Goal: Task Accomplishment & Management: Use online tool/utility

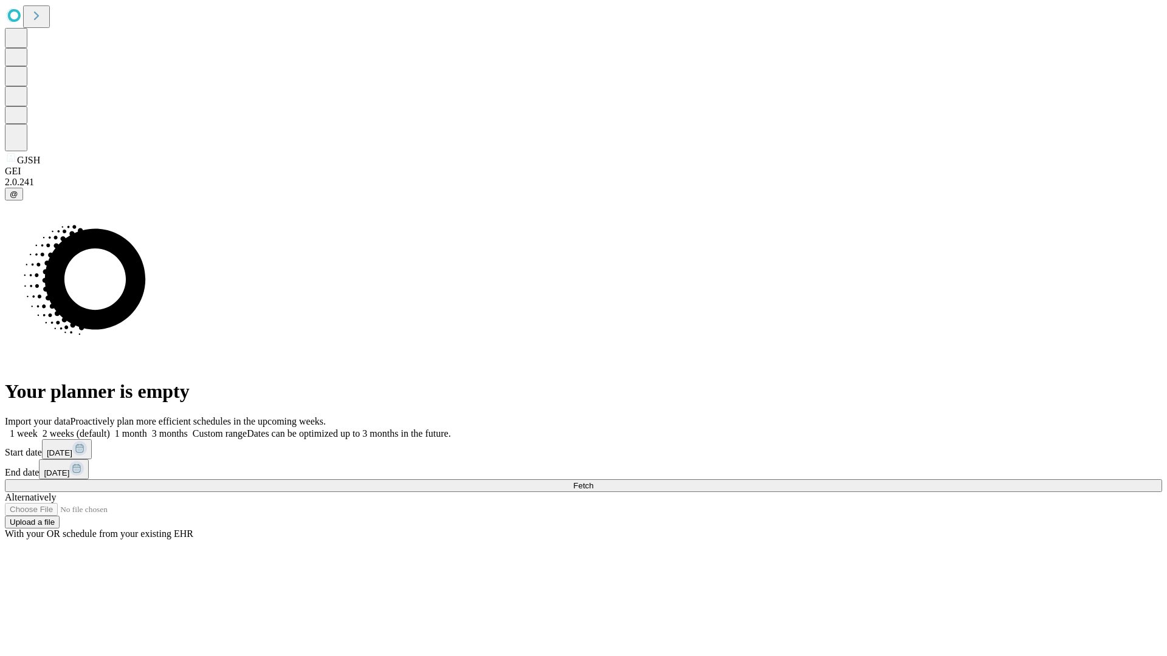
click at [38, 429] on label "1 week" at bounding box center [21, 434] width 33 height 10
click at [593, 481] on span "Fetch" at bounding box center [583, 485] width 20 height 9
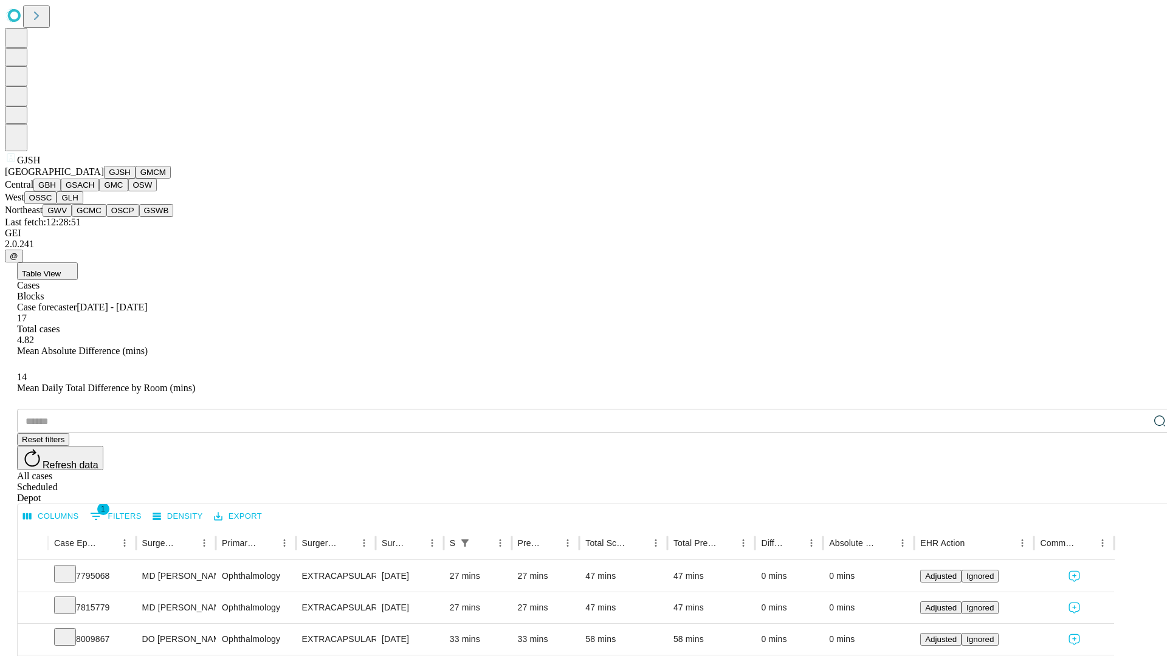
click at [136, 179] on button "GMCM" at bounding box center [153, 172] width 35 height 13
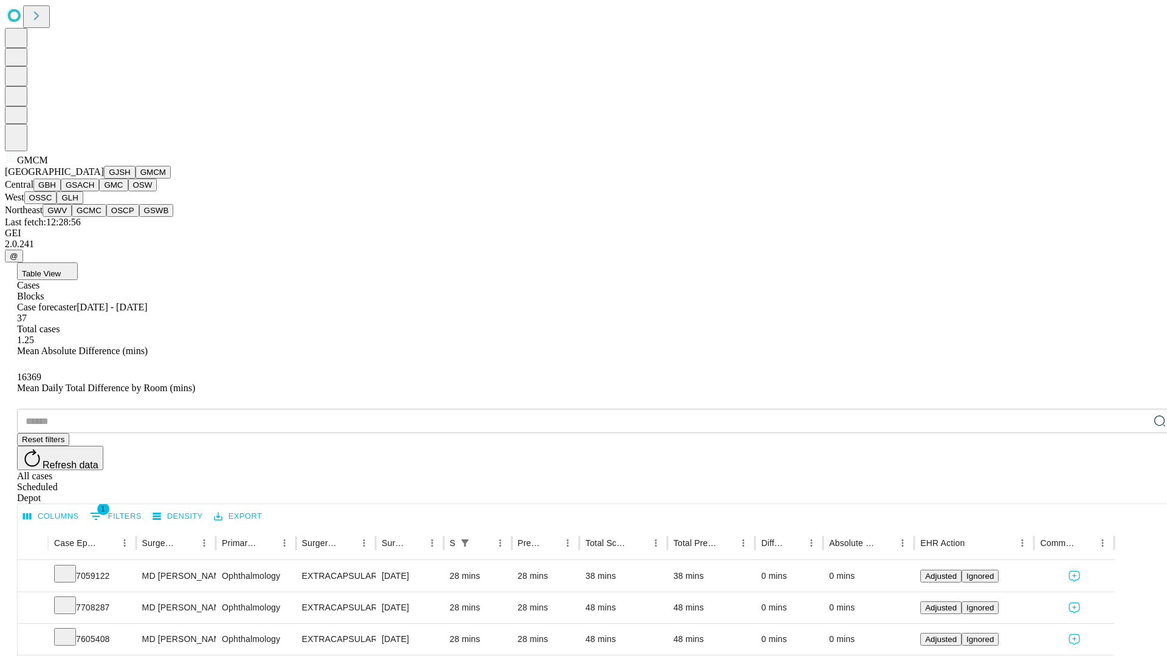
click at [61, 191] on button "GBH" at bounding box center [46, 185] width 27 height 13
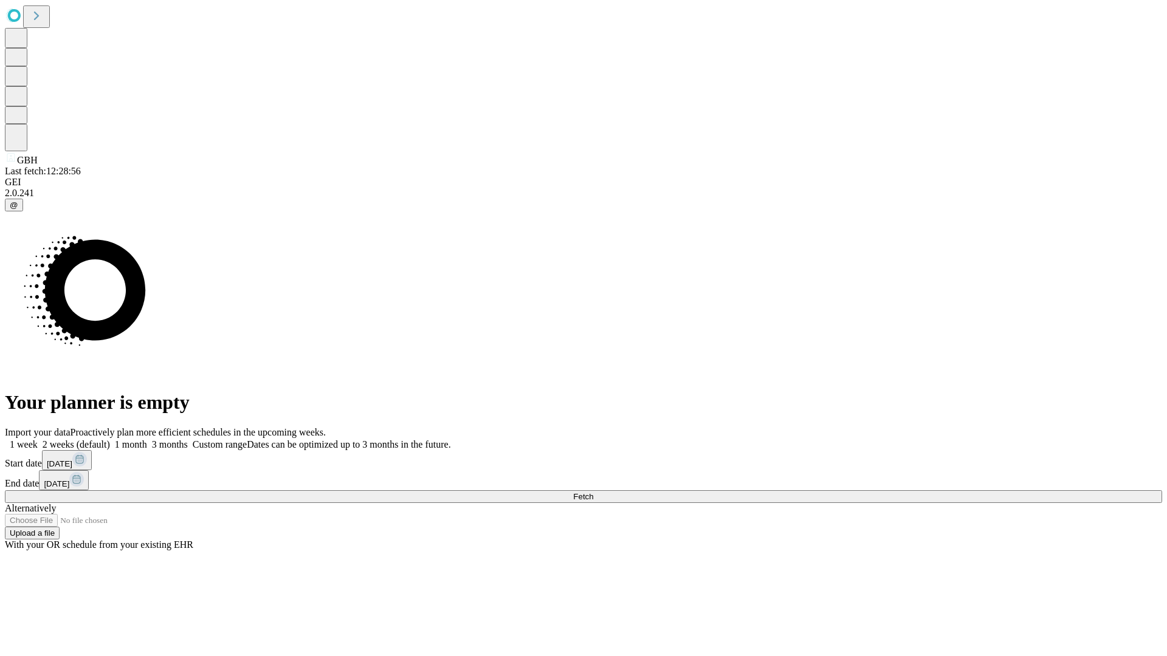
click at [593, 492] on span "Fetch" at bounding box center [583, 496] width 20 height 9
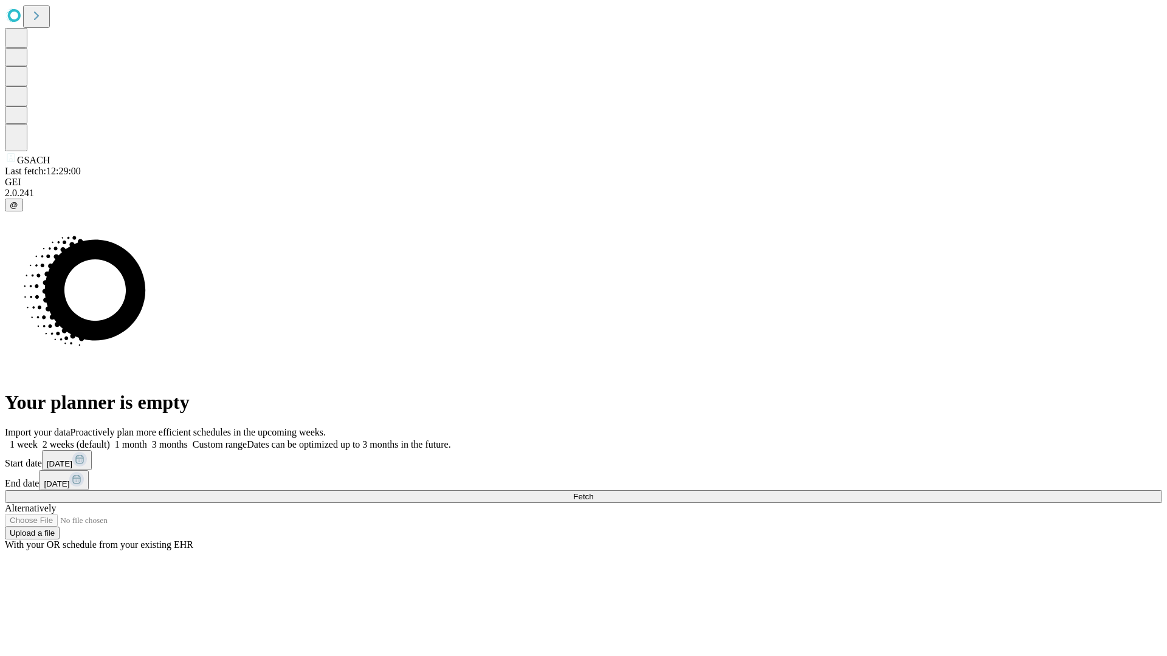
click at [38, 439] on label "1 week" at bounding box center [21, 444] width 33 height 10
click at [593, 492] on span "Fetch" at bounding box center [583, 496] width 20 height 9
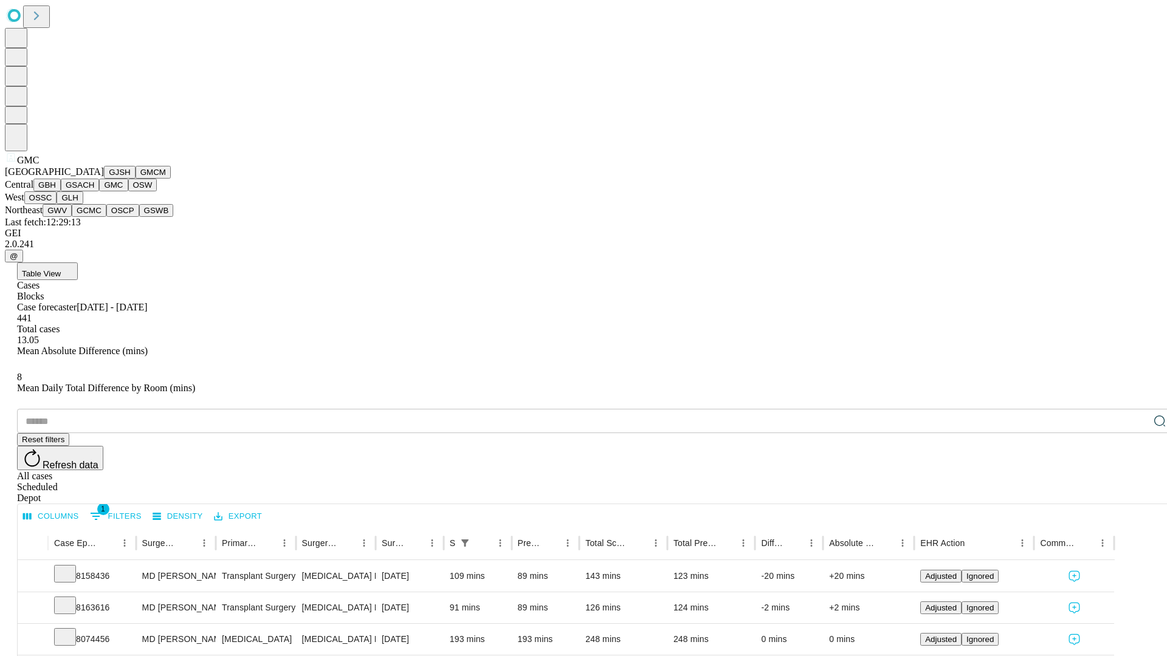
click at [128, 191] on button "OSW" at bounding box center [142, 185] width 29 height 13
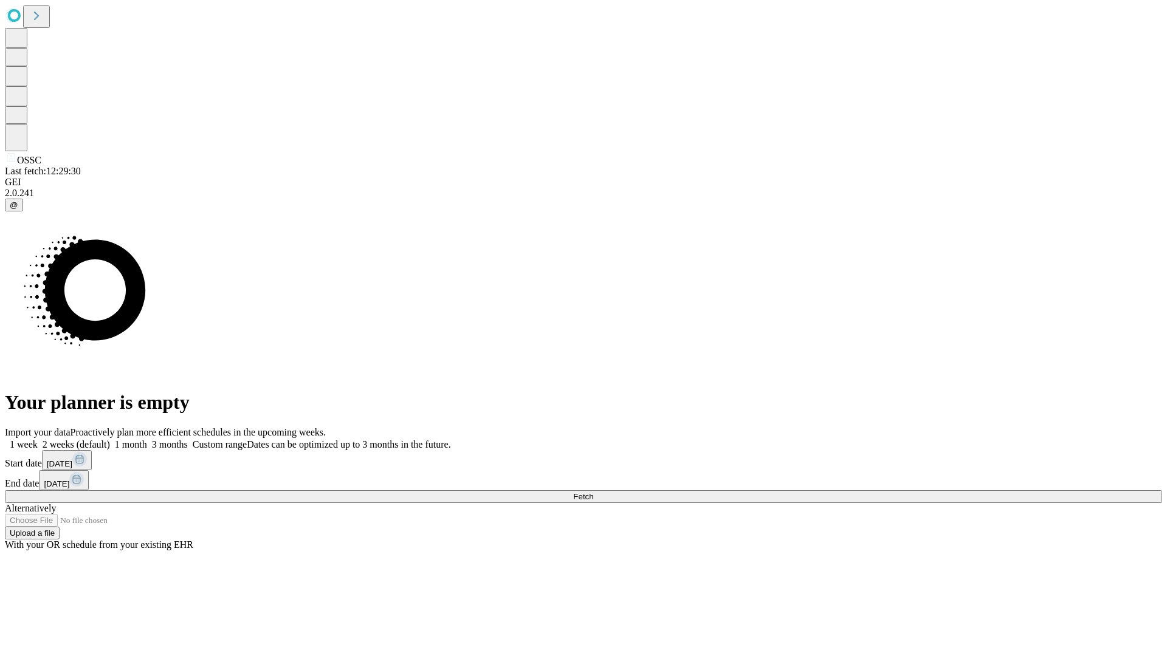
click at [38, 439] on label "1 week" at bounding box center [21, 444] width 33 height 10
click at [593, 492] on span "Fetch" at bounding box center [583, 496] width 20 height 9
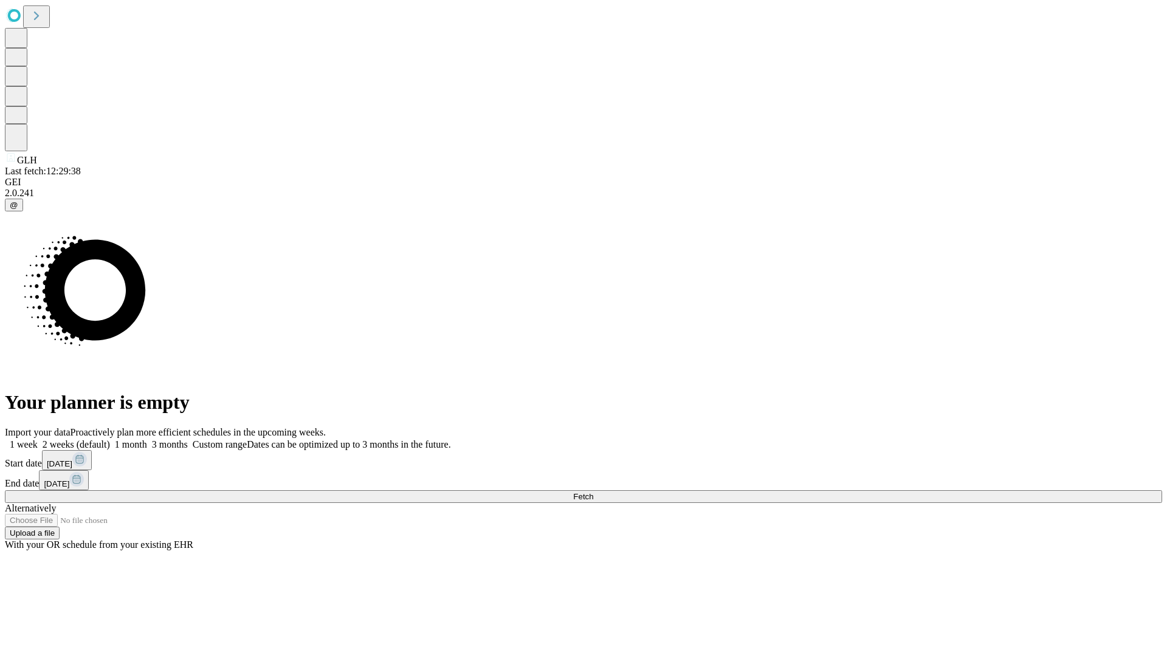
click at [38, 439] on label "1 week" at bounding box center [21, 444] width 33 height 10
click at [593, 492] on span "Fetch" at bounding box center [583, 496] width 20 height 9
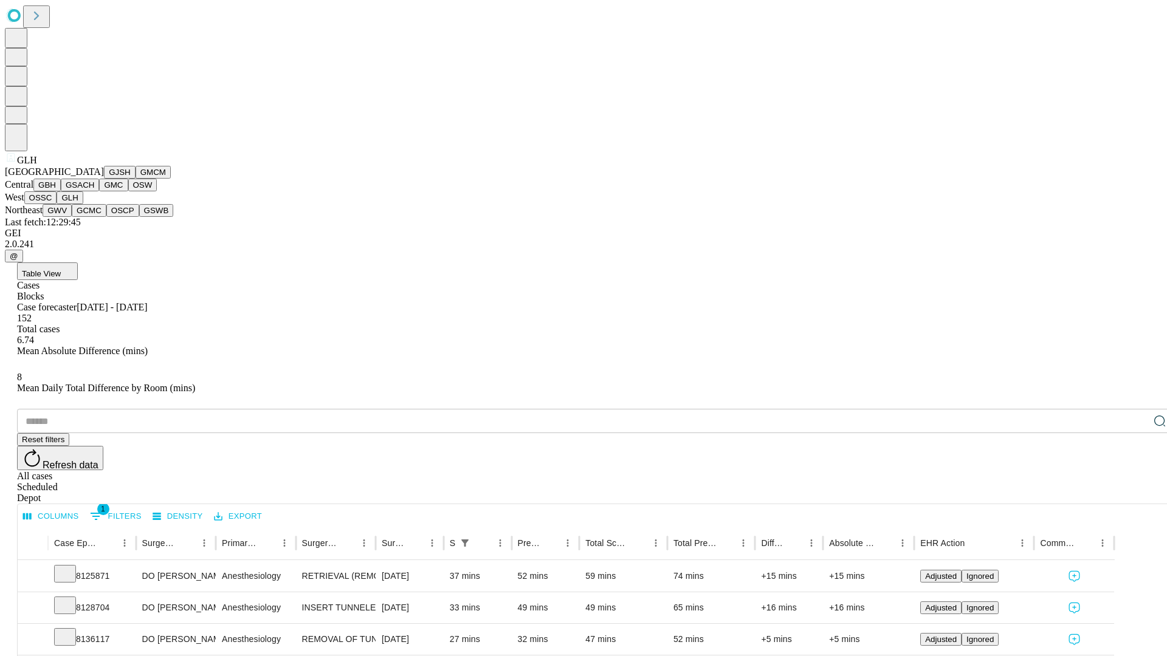
click at [72, 217] on button "GWV" at bounding box center [57, 210] width 29 height 13
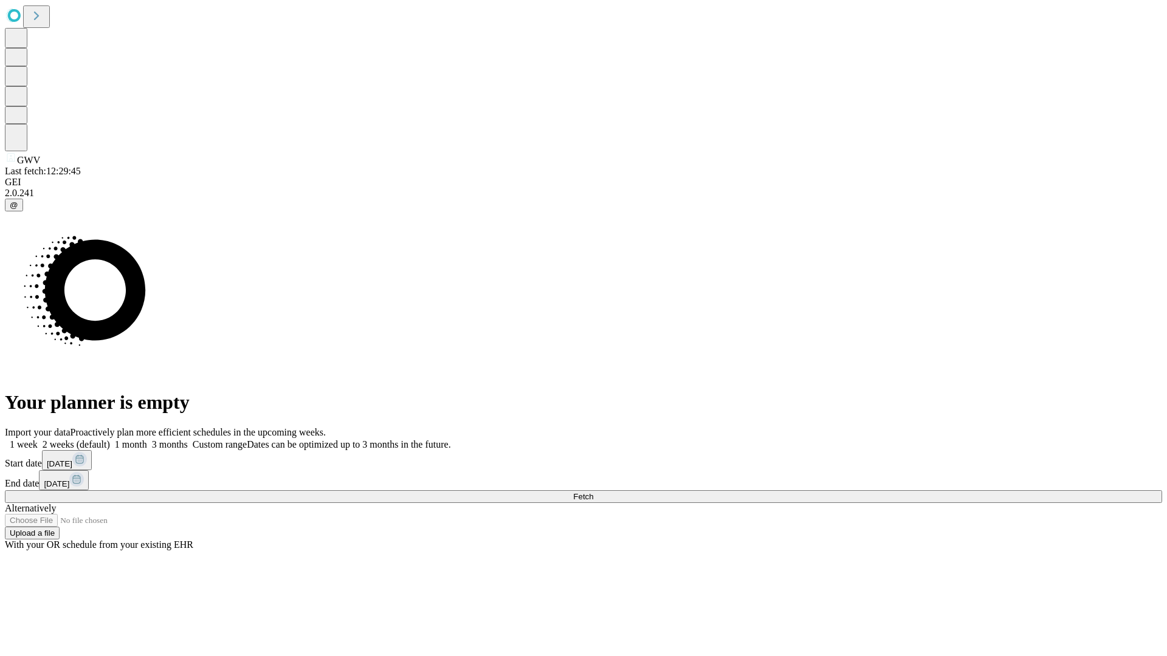
click at [38, 439] on label "1 week" at bounding box center [21, 444] width 33 height 10
click at [593, 492] on span "Fetch" at bounding box center [583, 496] width 20 height 9
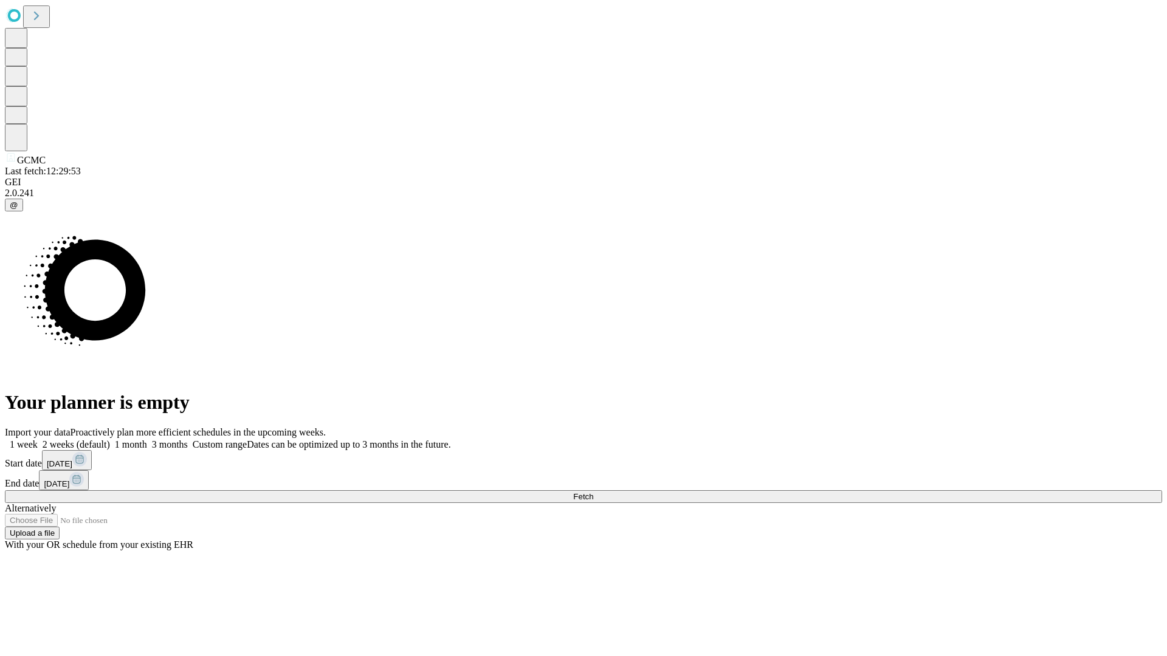
click at [593, 492] on span "Fetch" at bounding box center [583, 496] width 20 height 9
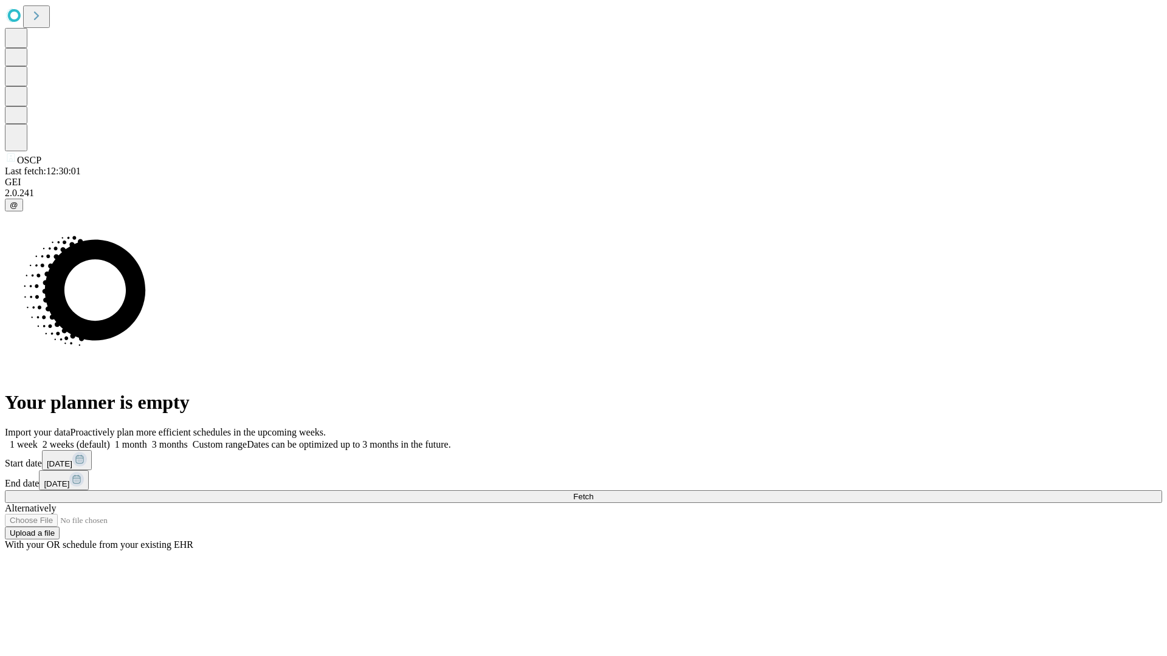
click at [593, 492] on span "Fetch" at bounding box center [583, 496] width 20 height 9
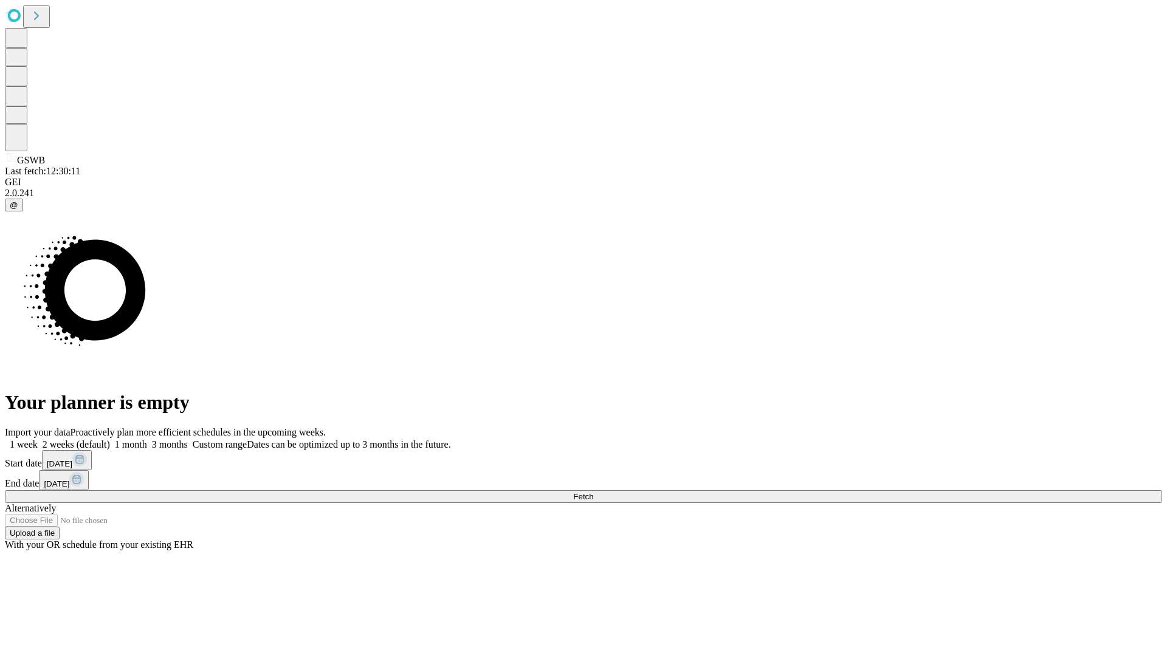
click at [38, 439] on label "1 week" at bounding box center [21, 444] width 33 height 10
click at [593, 492] on span "Fetch" at bounding box center [583, 496] width 20 height 9
